Goal: Information Seeking & Learning: Compare options

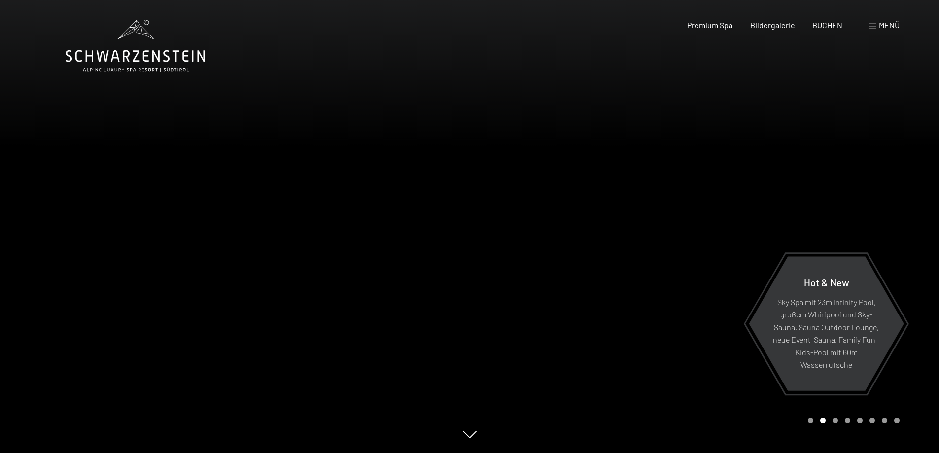
click at [877, 28] on div "Menü" at bounding box center [885, 25] width 30 height 11
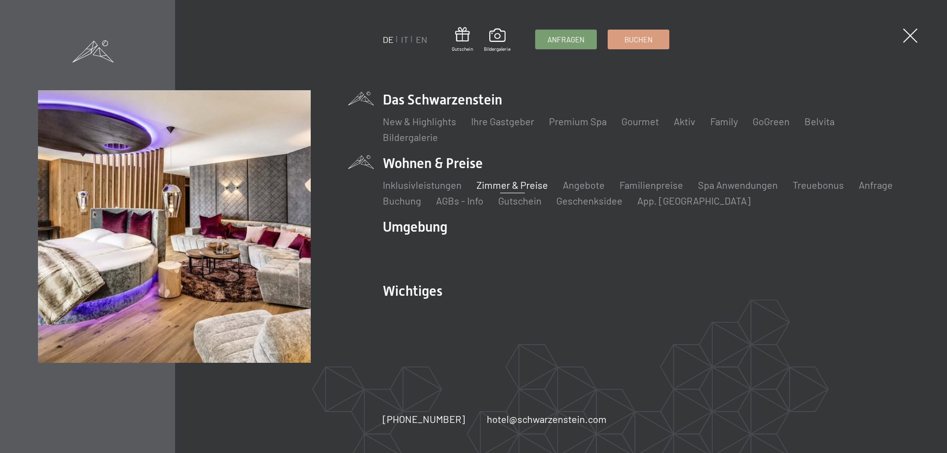
click at [508, 187] on link "Zimmer & Preise" at bounding box center [511, 185] width 71 height 12
click at [501, 185] on link "Zimmer & Preise" at bounding box center [511, 185] width 71 height 12
click at [525, 186] on link "Zimmer & Preise" at bounding box center [511, 185] width 71 height 12
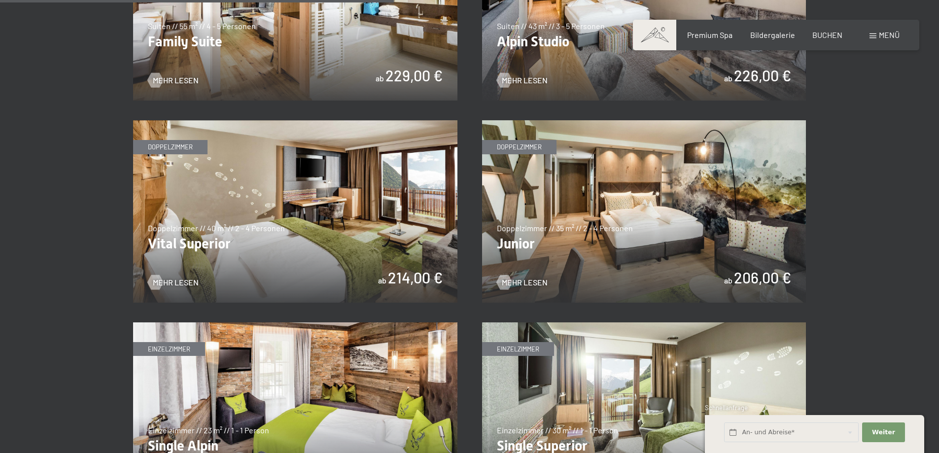
scroll to position [1346, 0]
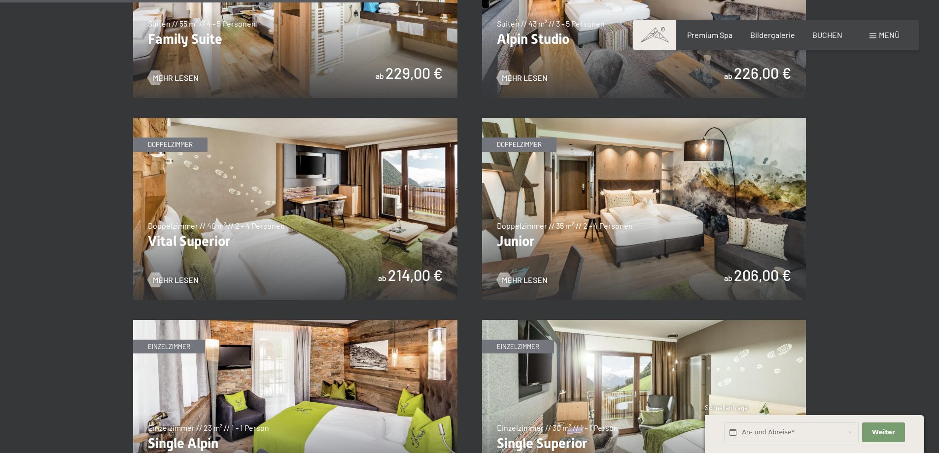
click at [574, 174] on img at bounding box center [644, 209] width 324 height 182
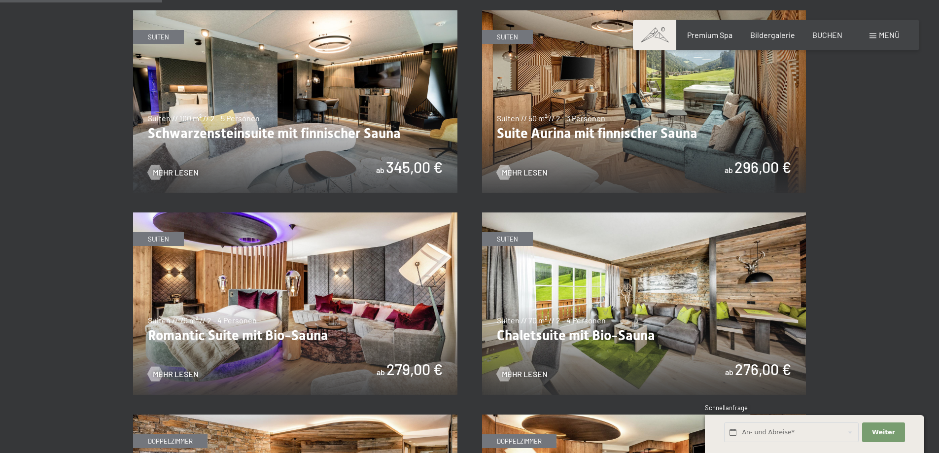
scroll to position [656, 0]
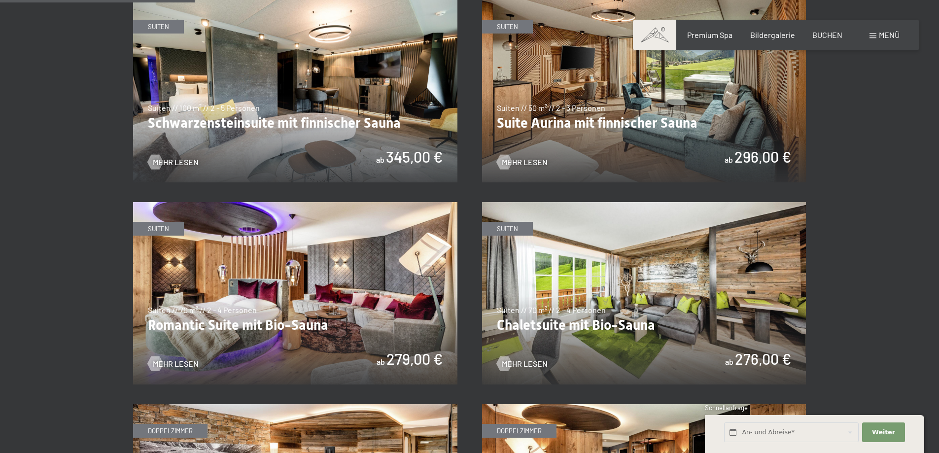
click at [352, 321] on img at bounding box center [295, 293] width 324 height 182
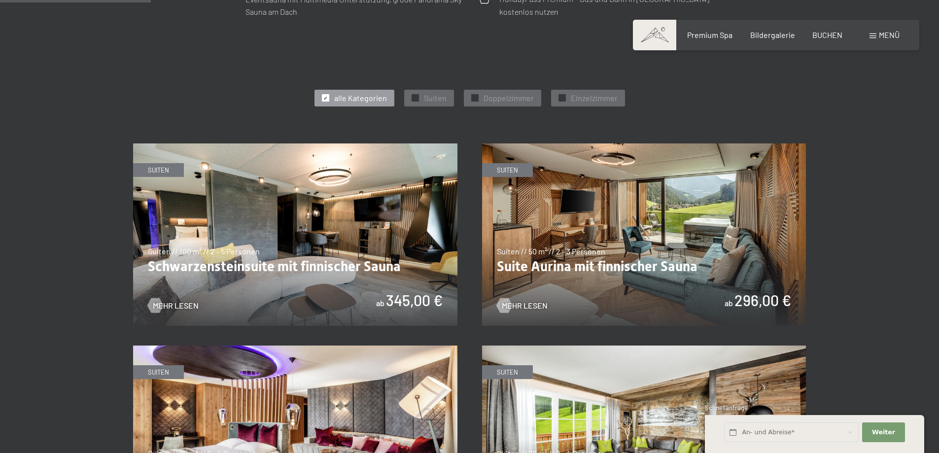
scroll to position [508, 0]
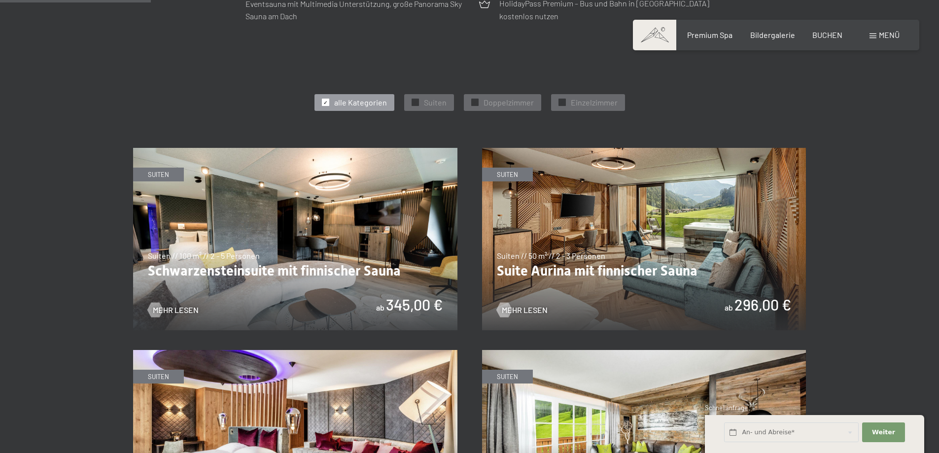
click at [224, 269] on img at bounding box center [295, 239] width 324 height 182
click at [366, 100] on span "alle Kategorien" at bounding box center [360, 102] width 53 height 11
click at [476, 102] on span "✓" at bounding box center [475, 102] width 4 height 7
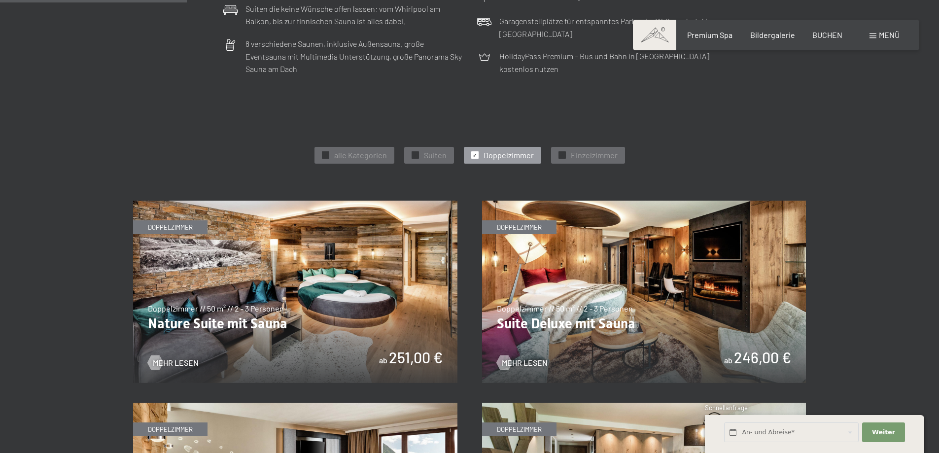
scroll to position [409, 0]
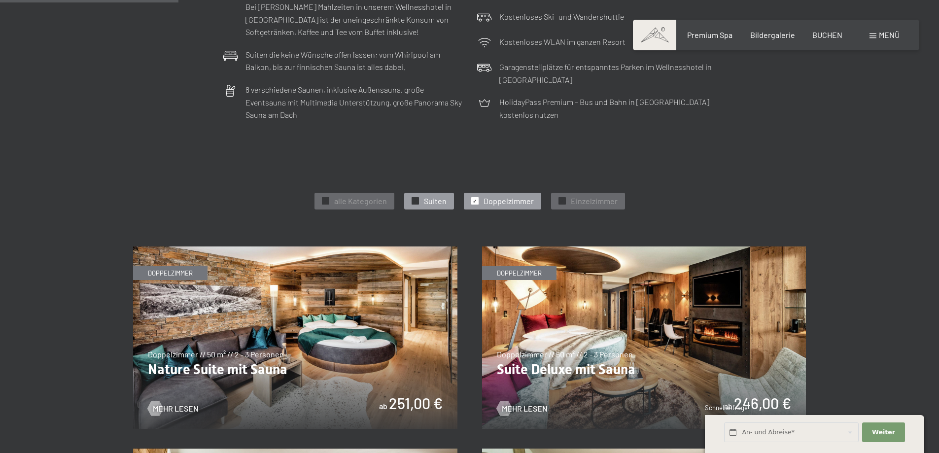
click at [411, 198] on div "✓ Suiten" at bounding box center [429, 201] width 50 height 17
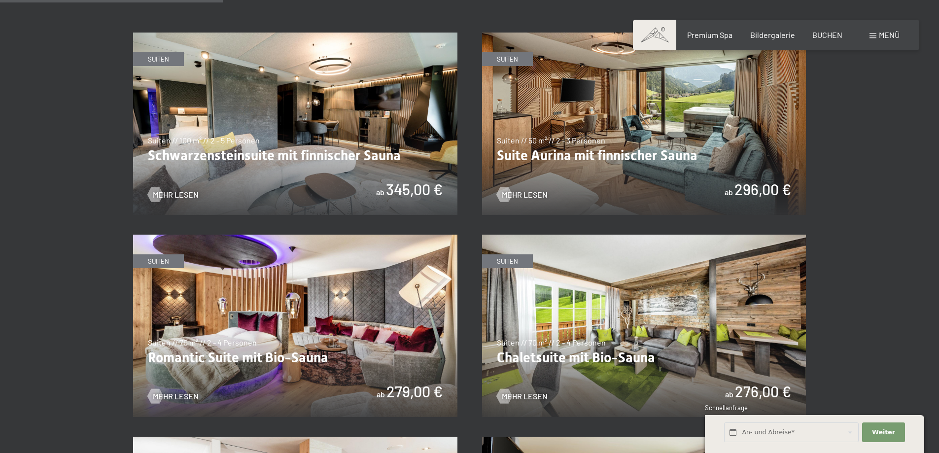
scroll to position [656, 0]
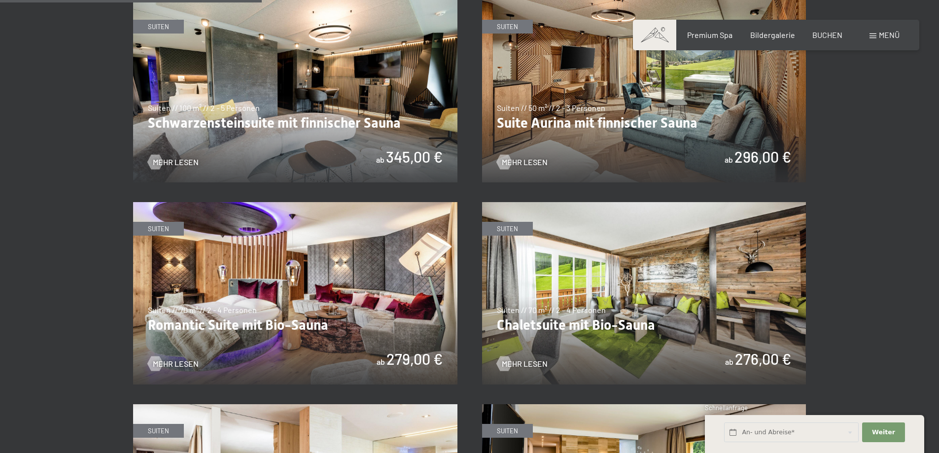
click at [560, 92] on img at bounding box center [644, 91] width 324 height 182
click at [332, 102] on img at bounding box center [295, 91] width 324 height 182
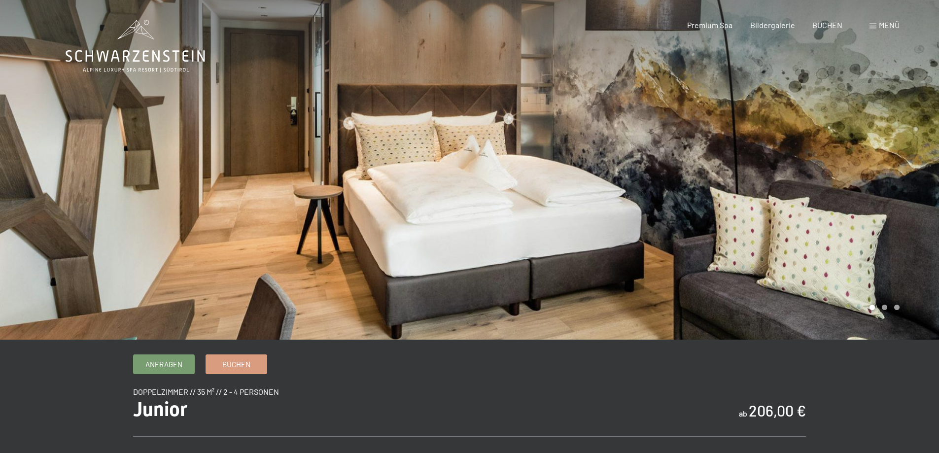
click at [527, 182] on div at bounding box center [705, 170] width 470 height 340
